Goal: Task Accomplishment & Management: Complete application form

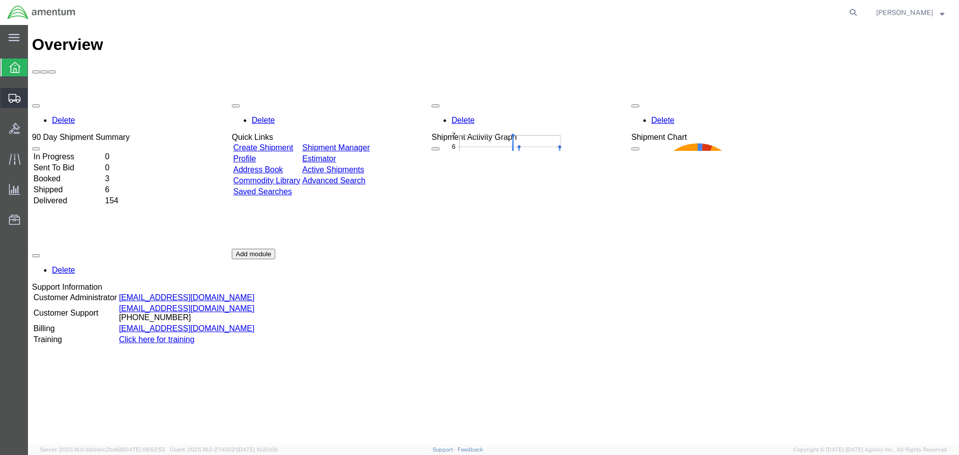
click at [0, 0] on span "Create Shipment" at bounding box center [0, 0] width 0 height 0
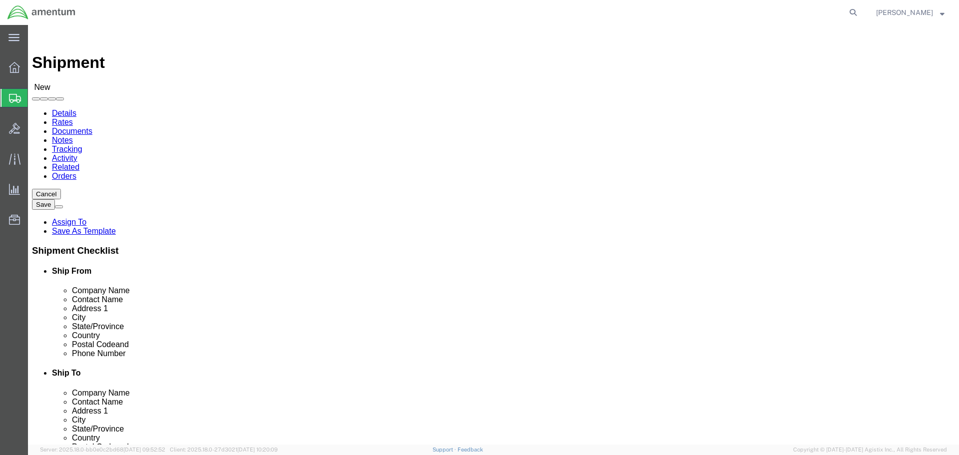
select select
select select "MYPROFILE"
select select "CA"
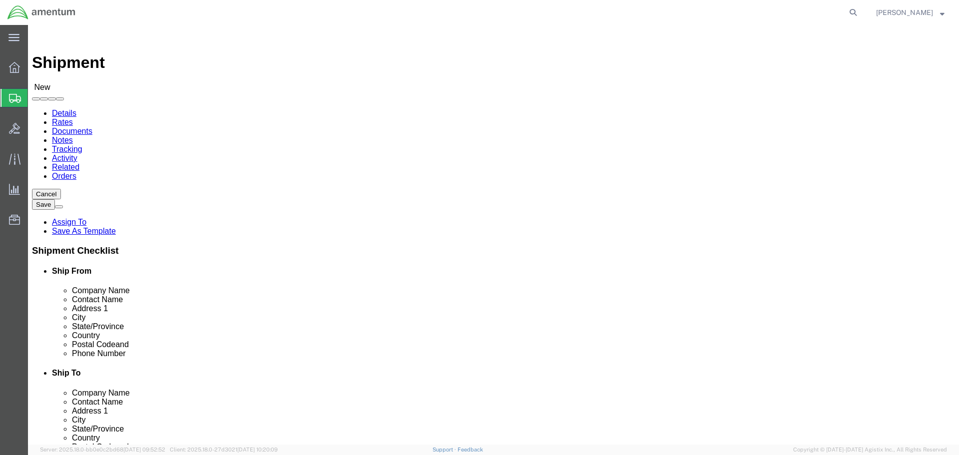
select select "49946"
select select "CA"
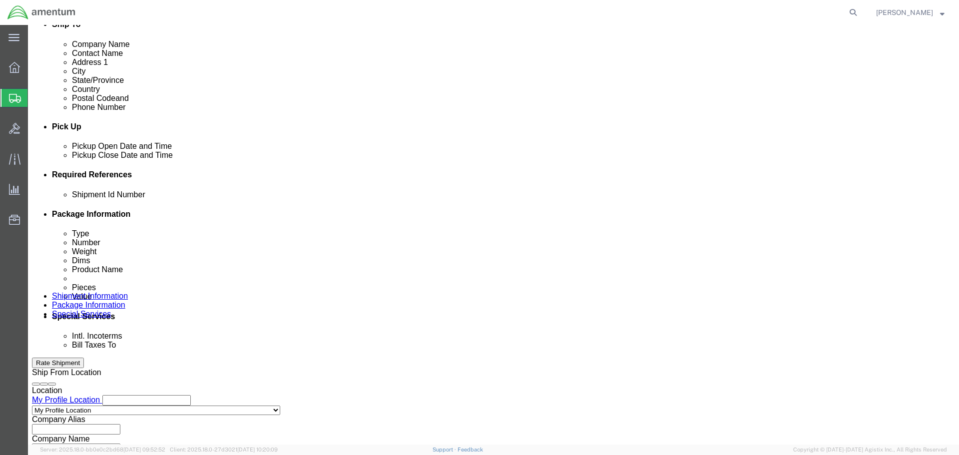
scroll to position [350, 0]
click input "text"
type input "1"
click button "Add reference"
click select "Select Account Type Activity ID Airline Appointment Number ASN Batch Request # …"
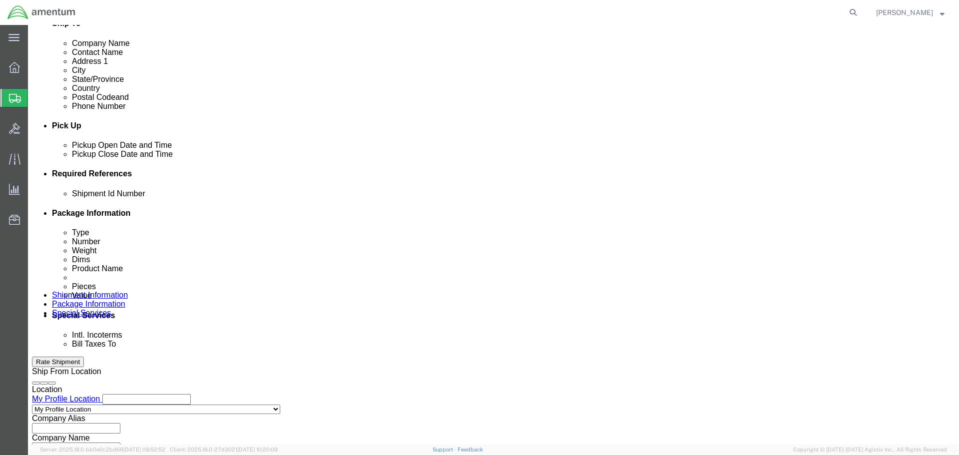
select select "DEPT"
click select "Select Account Type Activity ID Airline Appointment Number ASN Batch Request # …"
click input "text"
type input "CBP"
click button "Add reference"
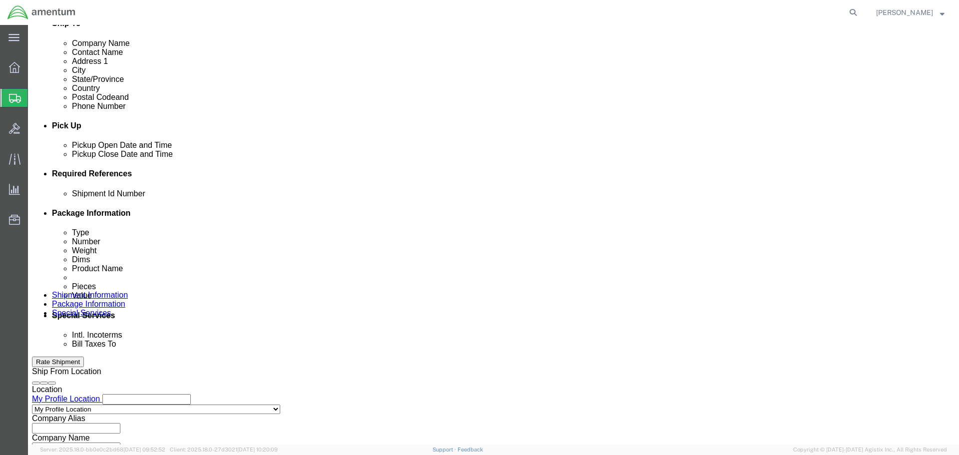
click select "Select Account Type Activity ID Airline Appointment Number ASN Batch Request # …"
select select "PROJNUM"
click select "Select Account Type Activity ID Airline Appointment Number ASN Batch Request # …"
drag, startPoint x: 615, startPoint y: 263, endPoint x: 496, endPoint y: 331, distance: 137.1
click input "text"
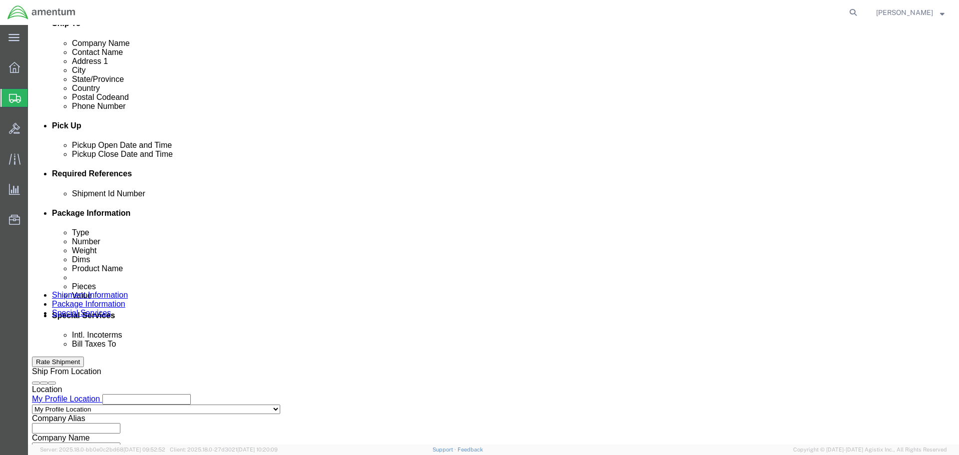
scroll to position [0, 18]
type input "6118.03.03.2219.000.WRS.0000"
click button "Add reference"
click select "Select Account Type Activity ID Airline Appointment Number ASN Batch Request # …"
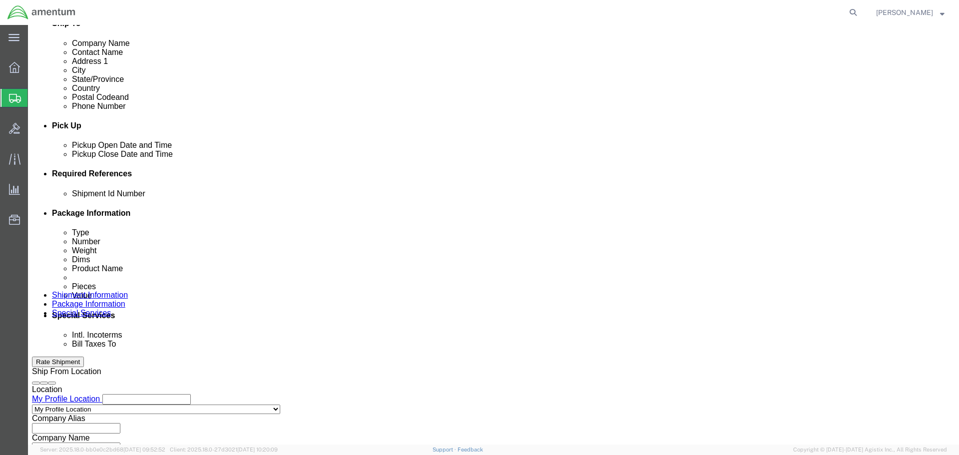
select select "CUSTREF"
click select "Select Account Type Activity ID Airline Appointment Number ASN Batch Request # …"
click input "text"
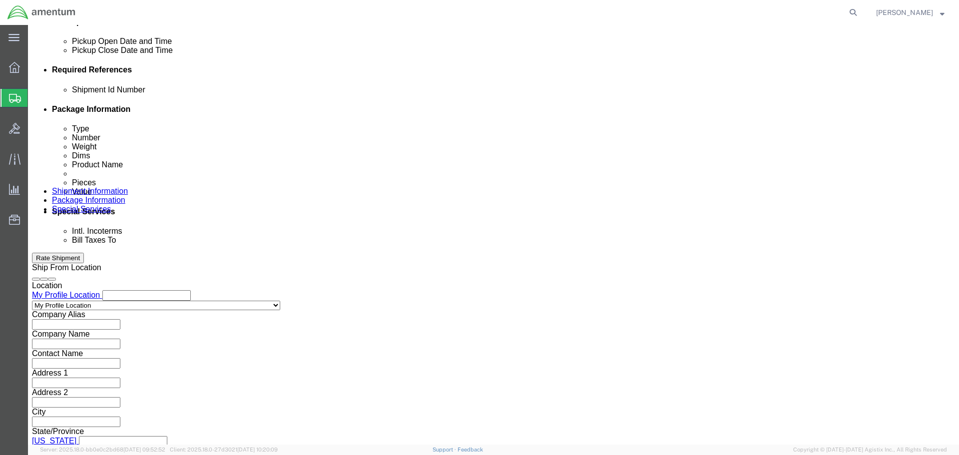
scroll to position [457, 0]
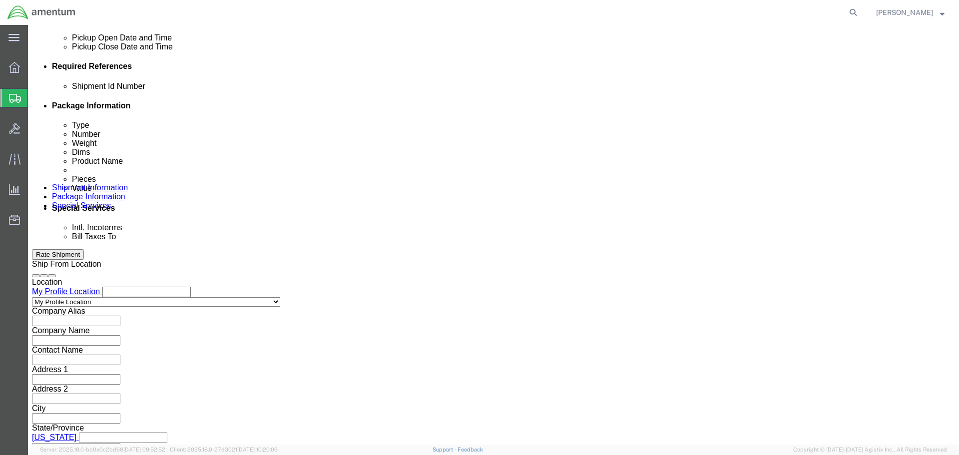
type input "PMEL"
click button "Continue"
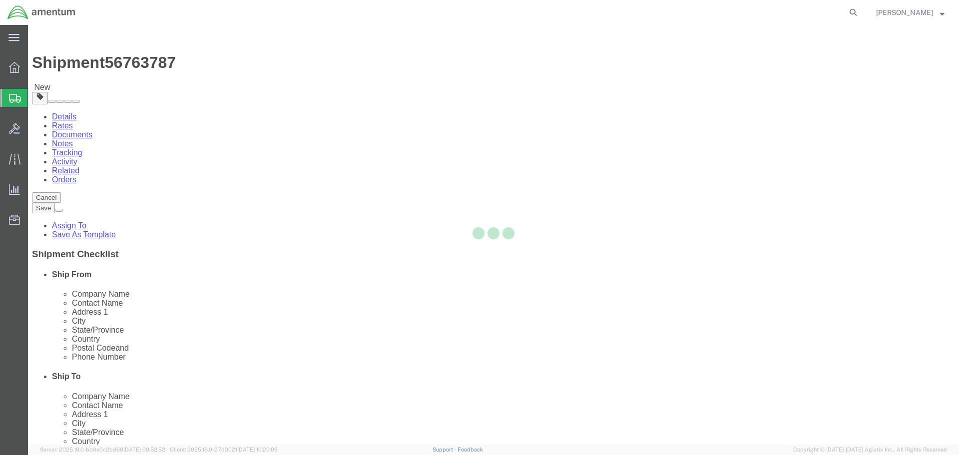
select select "CBOX"
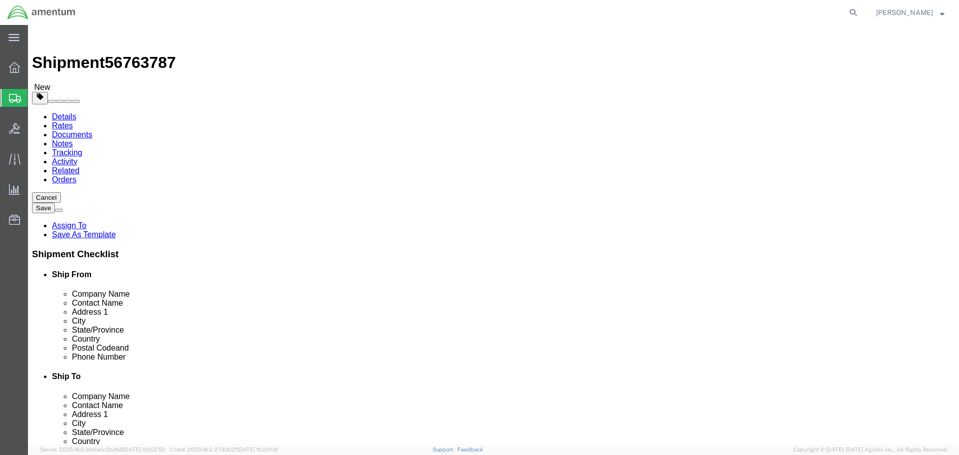
click input "text"
type input "10"
type input "8"
type input "7"
type input "1"
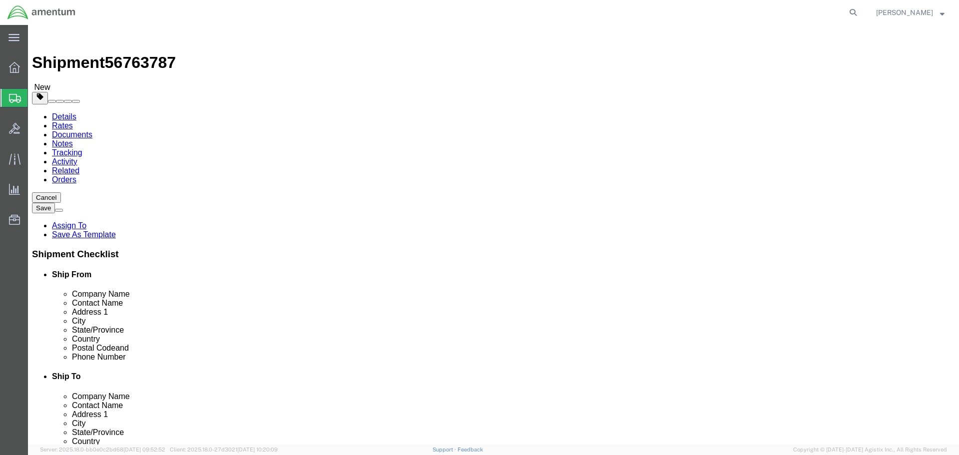
click link "Add Content"
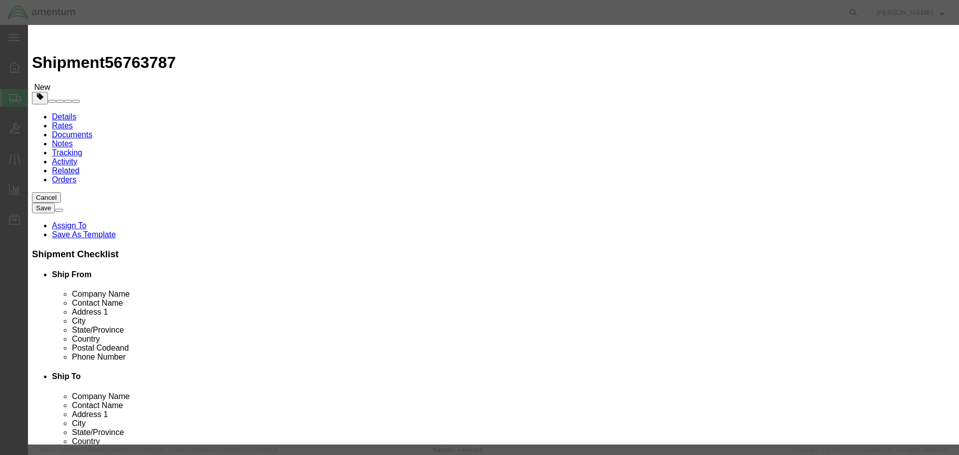
click input "text"
type input "PMEL"
click input "0"
type input "1"
click input "text"
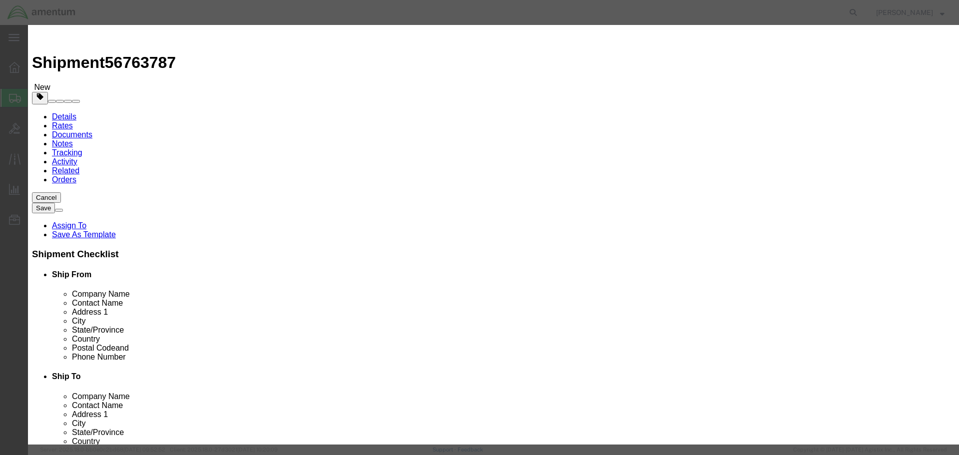
type input "100"
click button "Save & Close"
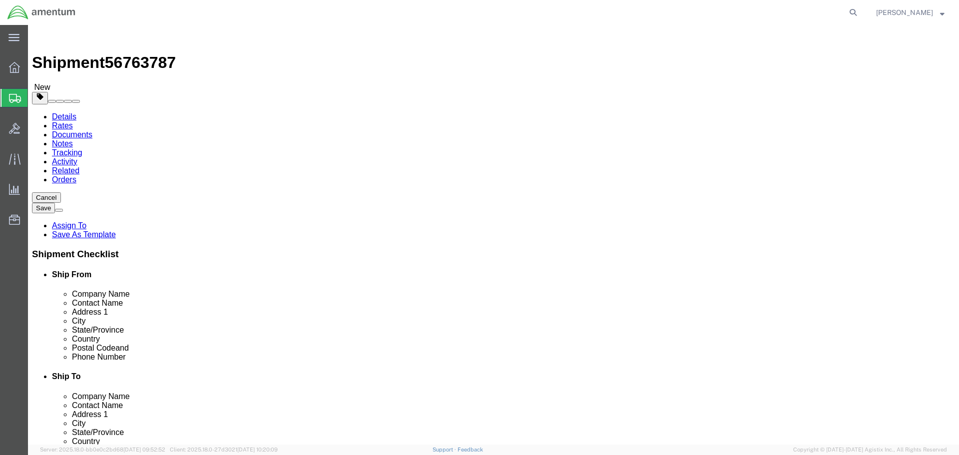
click button "Rate Shipment"
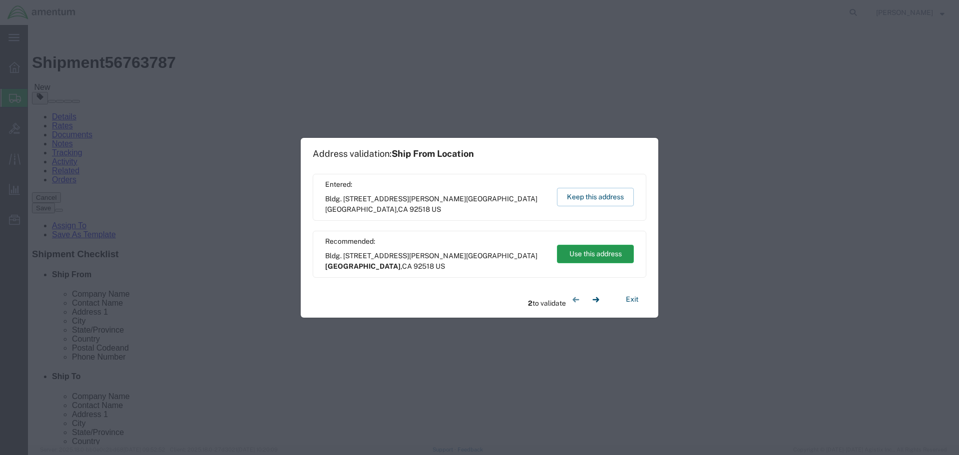
click at [595, 253] on button "Use this address" at bounding box center [595, 254] width 77 height 18
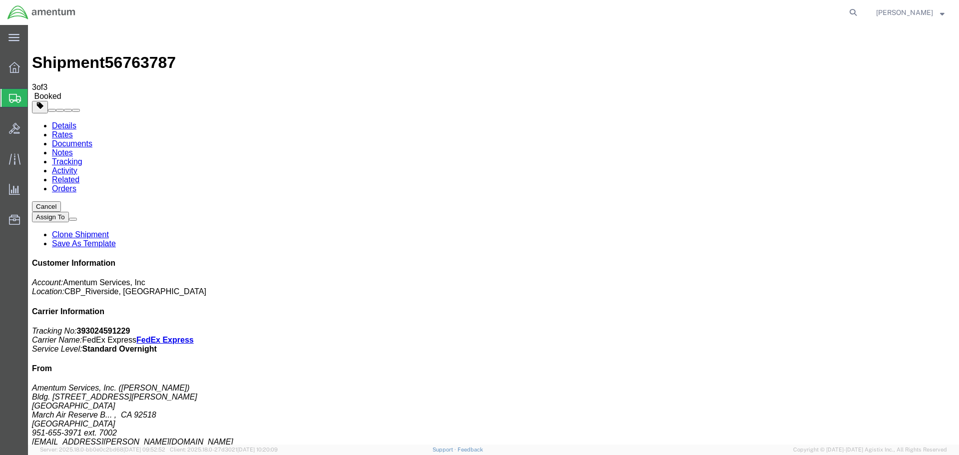
click at [941, 13] on strong "button" at bounding box center [942, 11] width 4 height 3
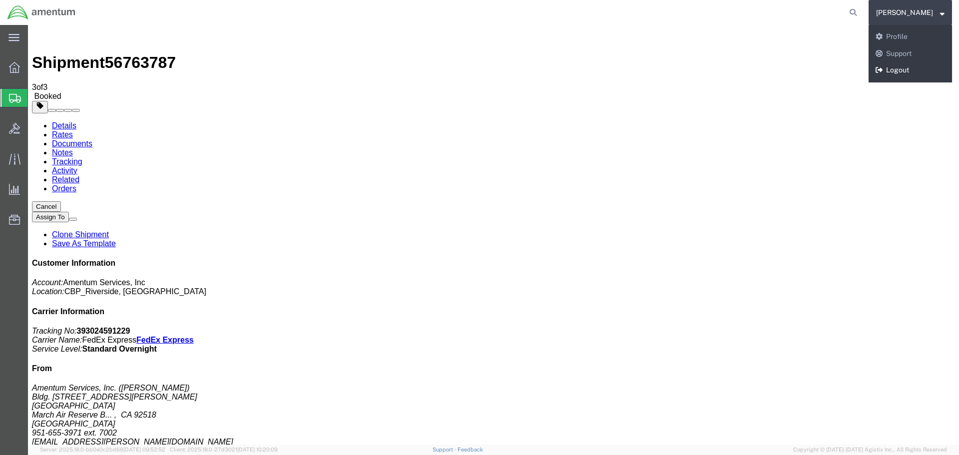
click at [927, 71] on link "Logout" at bounding box center [910, 70] width 83 height 17
